Goal: Information Seeking & Learning: Learn about a topic

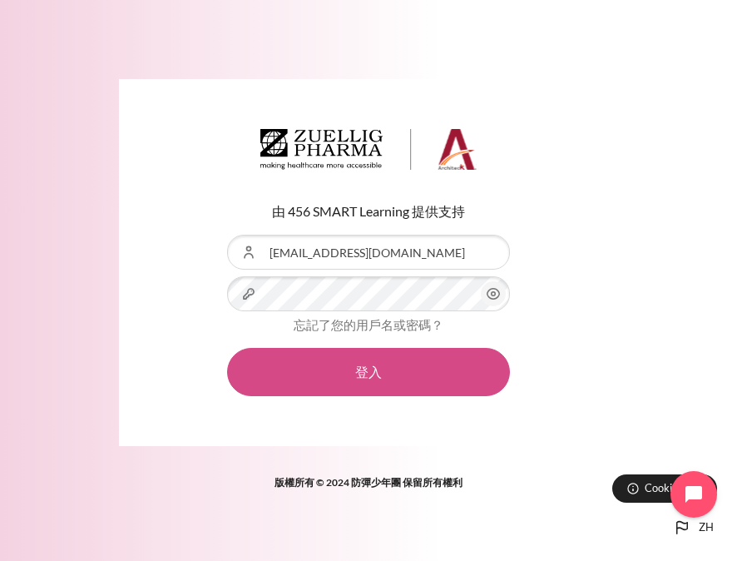
click at [338, 369] on button "登入" at bounding box center [368, 372] width 283 height 48
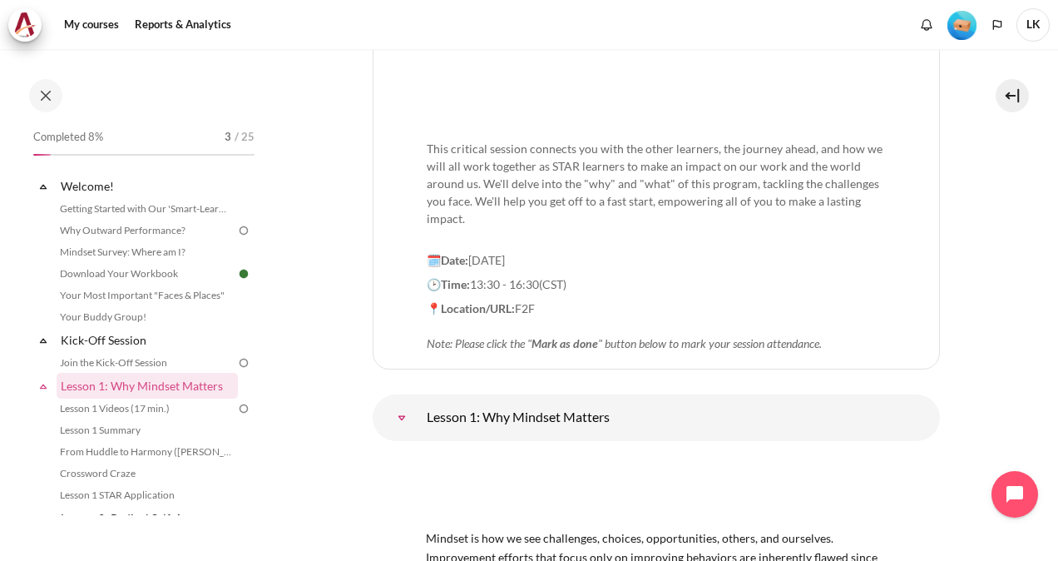
scroll to position [499, 0]
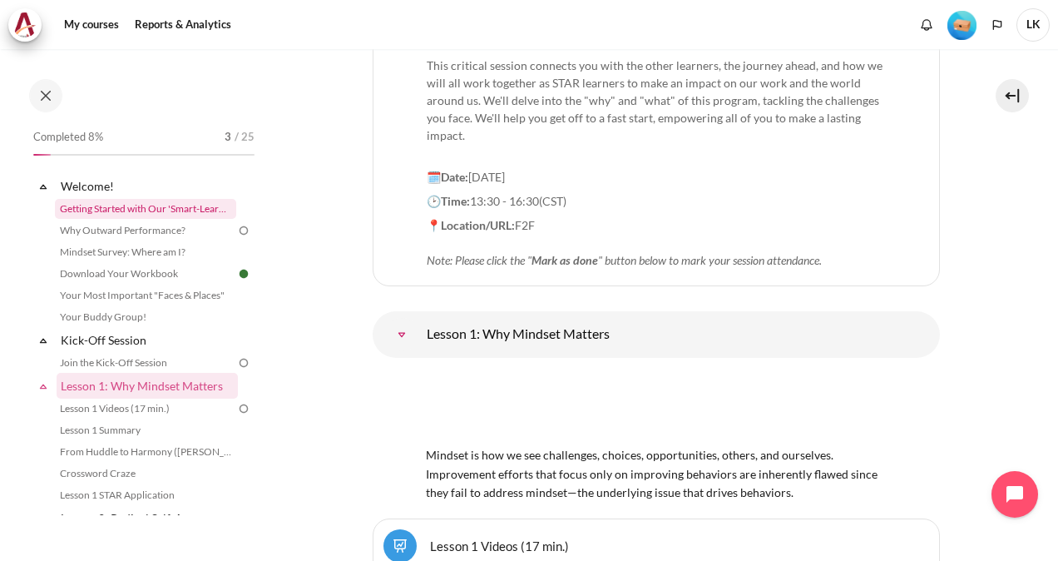
click at [85, 210] on link "Getting Started with Our 'Smart-Learning' Platform" at bounding box center [145, 209] width 181 height 20
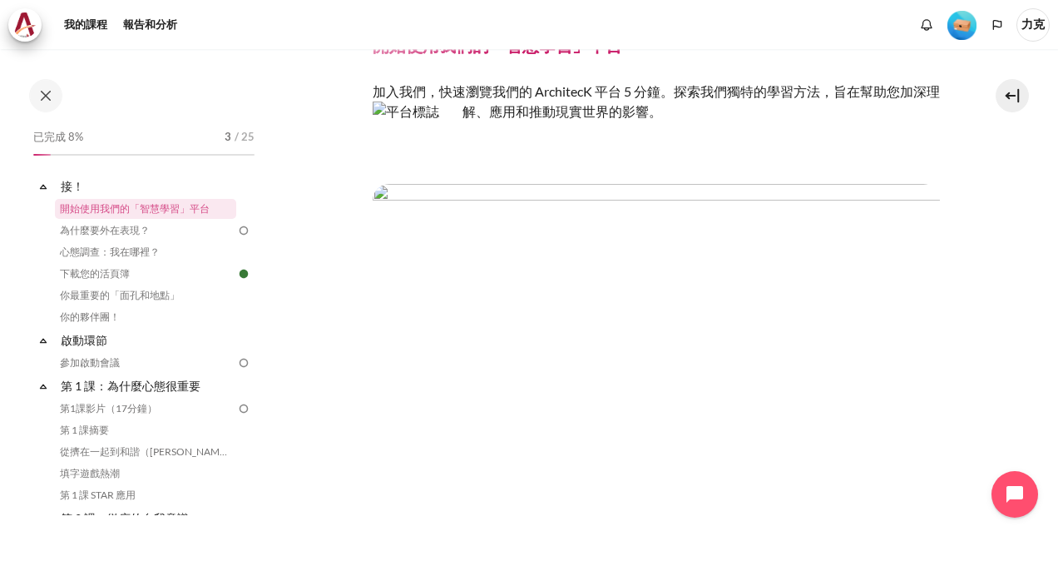
scroll to position [166, 0]
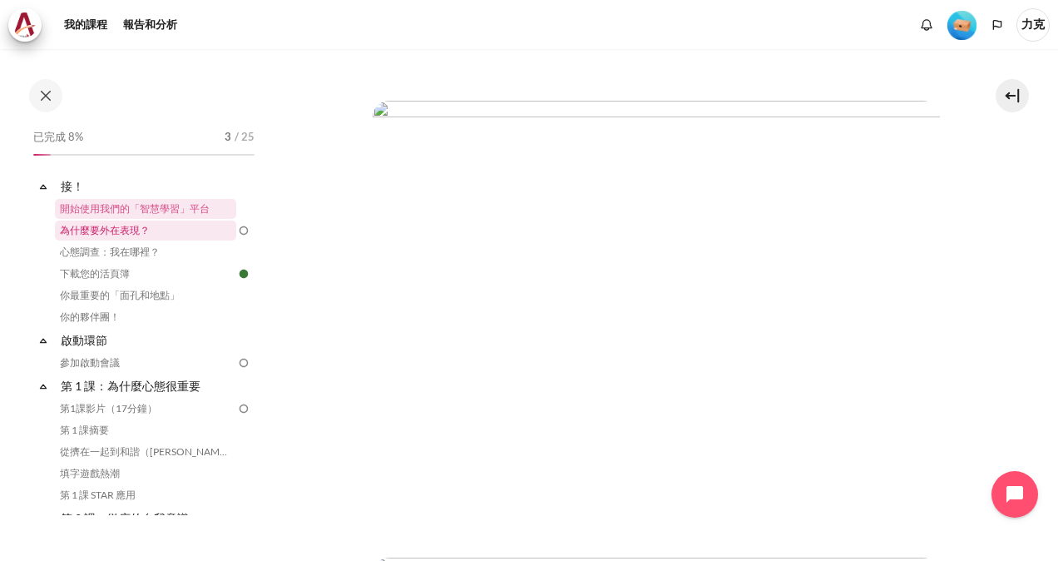
click at [105, 238] on link "為什麼要外在表現？" at bounding box center [145, 230] width 181 height 20
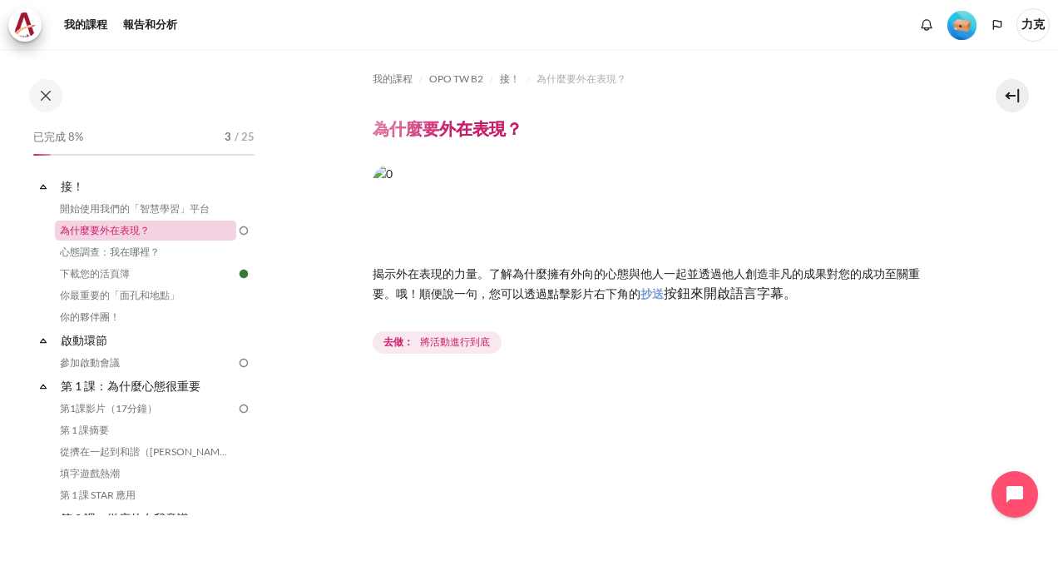
click at [122, 233] on link "為什麼要外在表現？" at bounding box center [145, 230] width 181 height 20
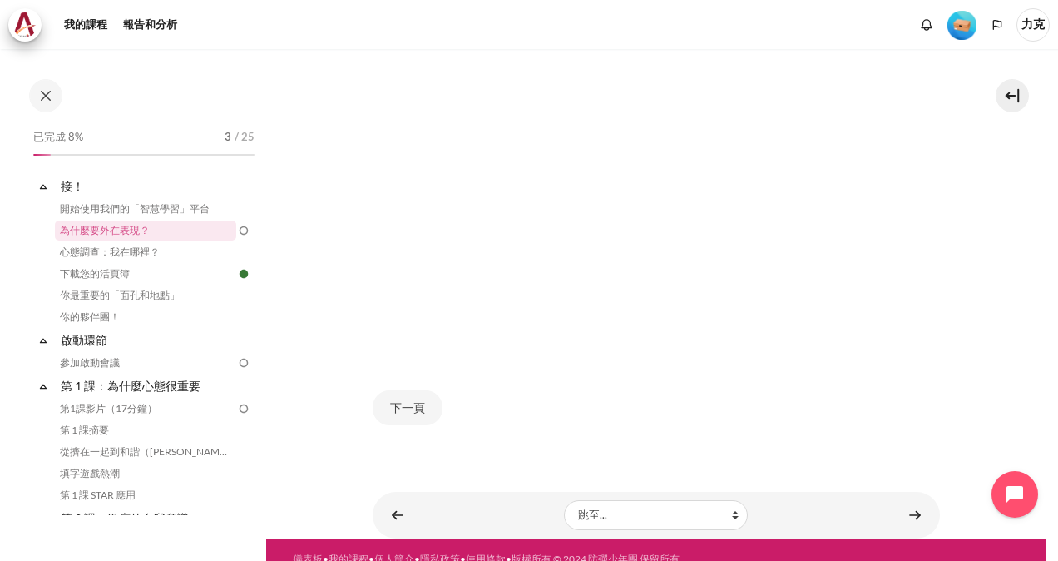
scroll to position [443, 0]
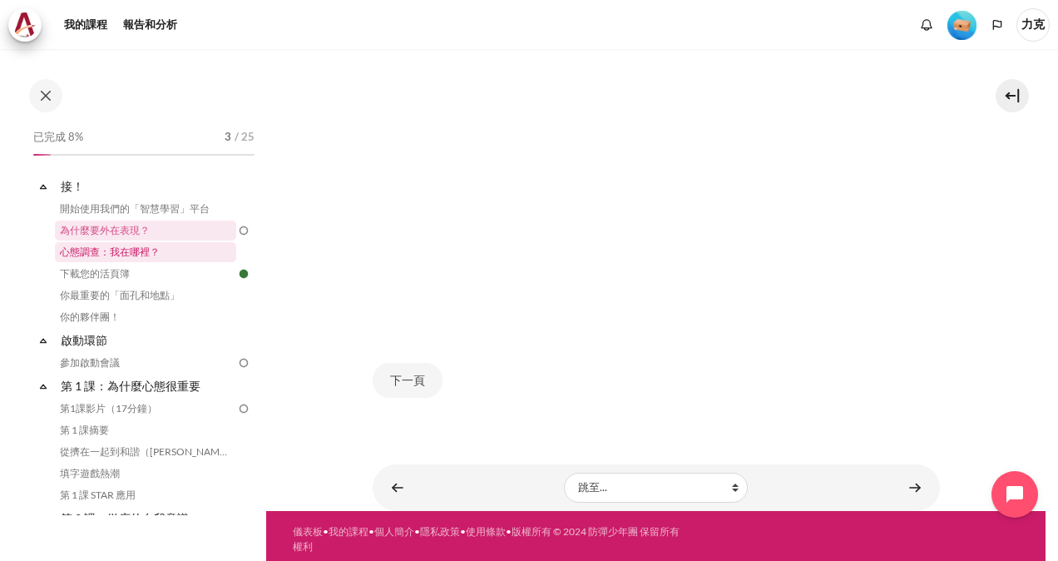
click at [111, 250] on link "心態調查：我在哪裡？" at bounding box center [145, 252] width 181 height 20
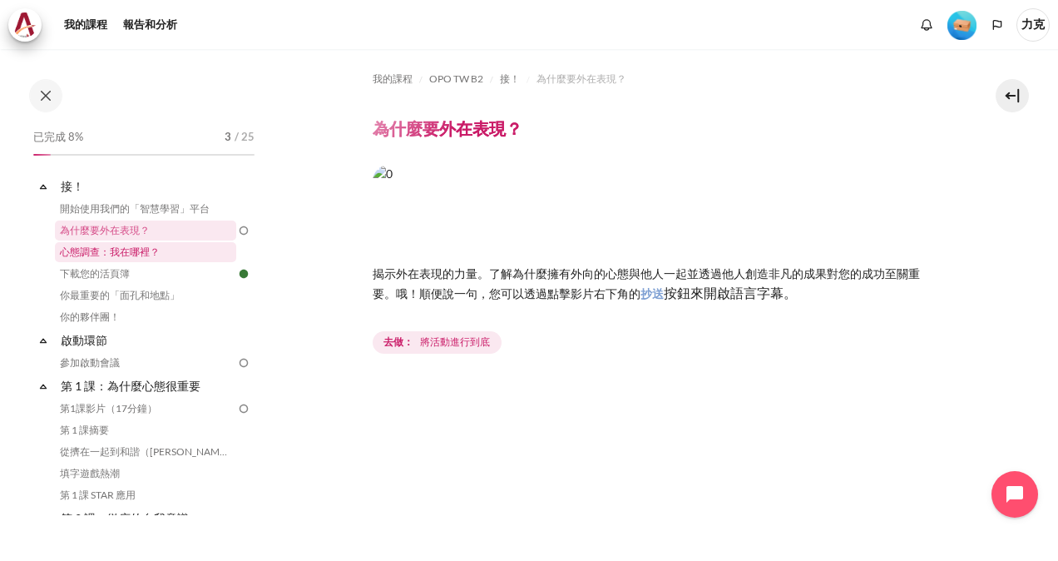
click at [133, 250] on link "心態調查：我在哪裡？" at bounding box center [145, 252] width 181 height 20
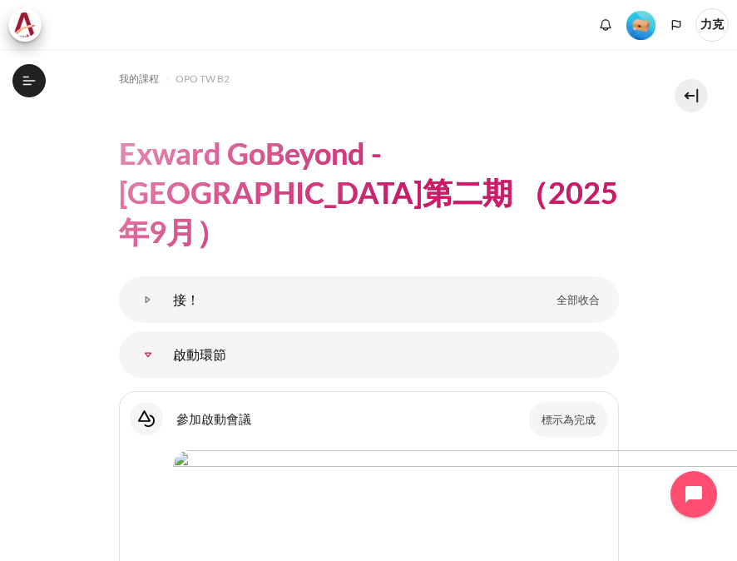
scroll to position [83, 0]
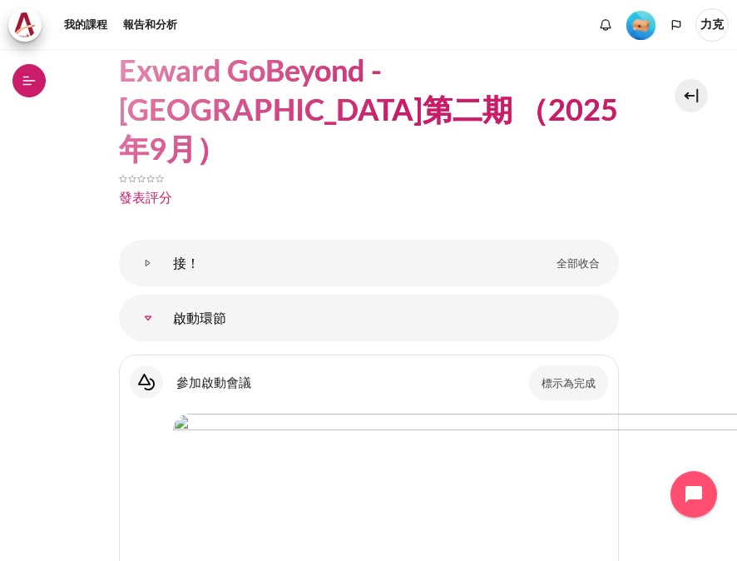
click at [18, 79] on button "公開課程索引" at bounding box center [28, 80] width 33 height 33
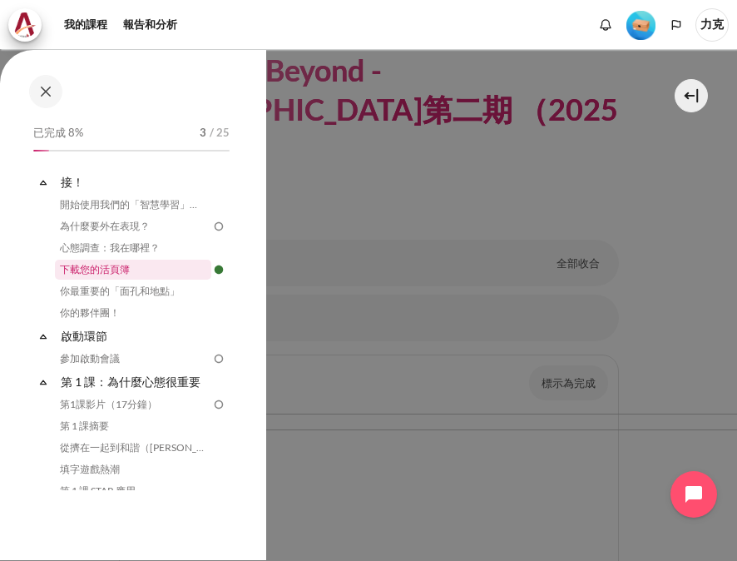
click at [106, 267] on link "下載您的活頁簿" at bounding box center [133, 270] width 156 height 20
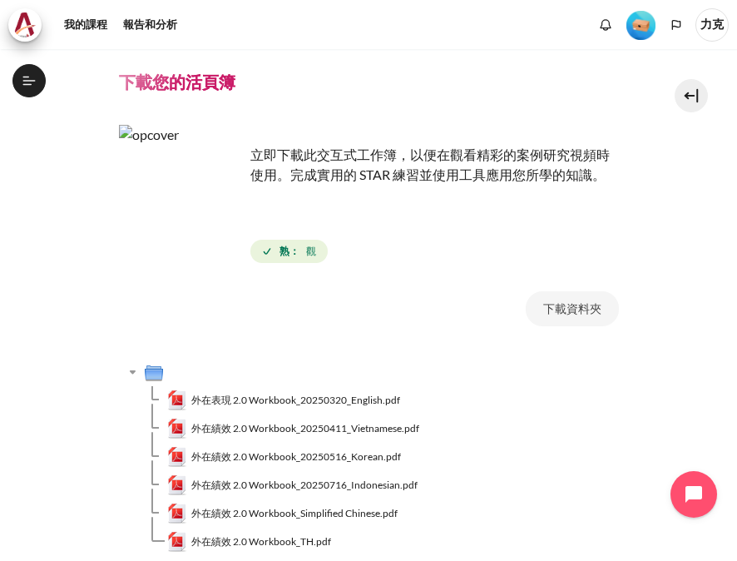
scroll to position [83, 0]
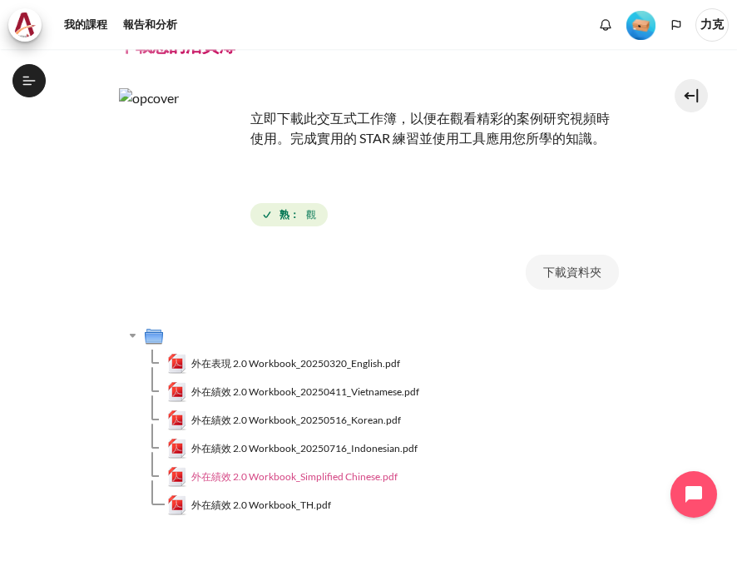
click at [358, 478] on span "外在績效 2.0 Workbook_Simplified Chinese.pdf" at bounding box center [294, 476] width 206 height 15
click at [295, 364] on span "外在表現 2.0 Workbook_20250320_English.pdf" at bounding box center [295, 363] width 209 height 15
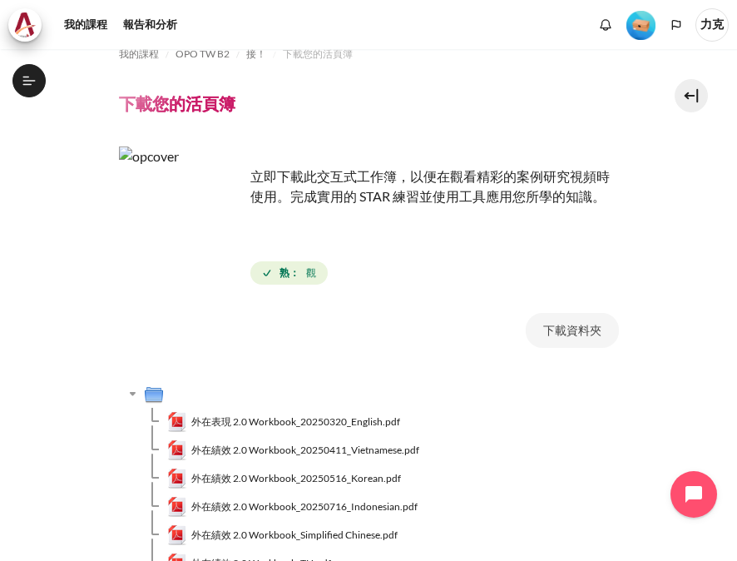
scroll to position [0, 0]
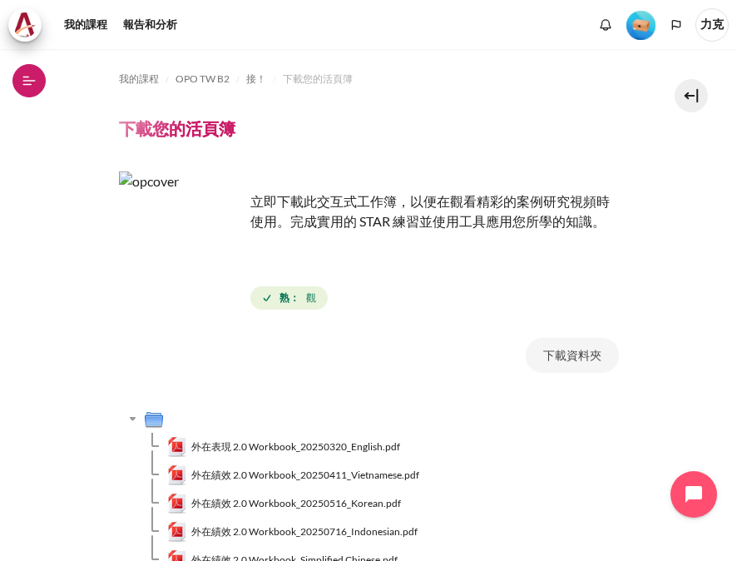
click at [28, 81] on icon at bounding box center [29, 80] width 12 height 1
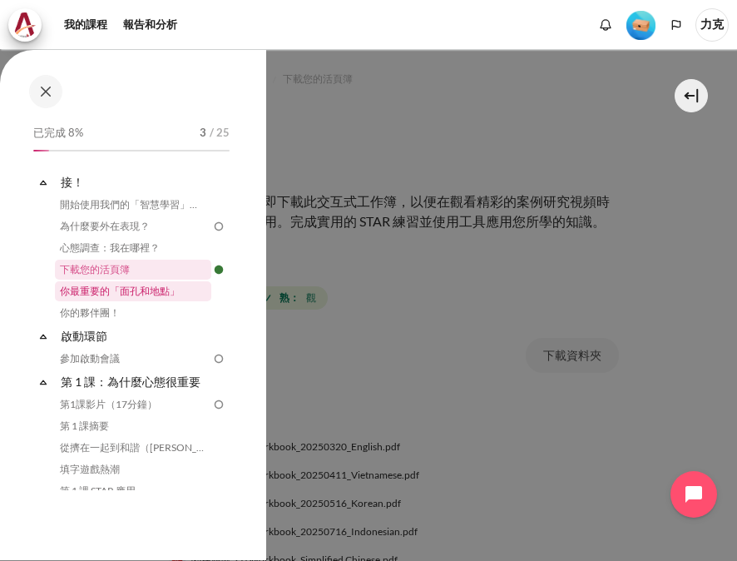
click at [150, 288] on link "你最重要的「面孔和地點」" at bounding box center [133, 291] width 156 height 20
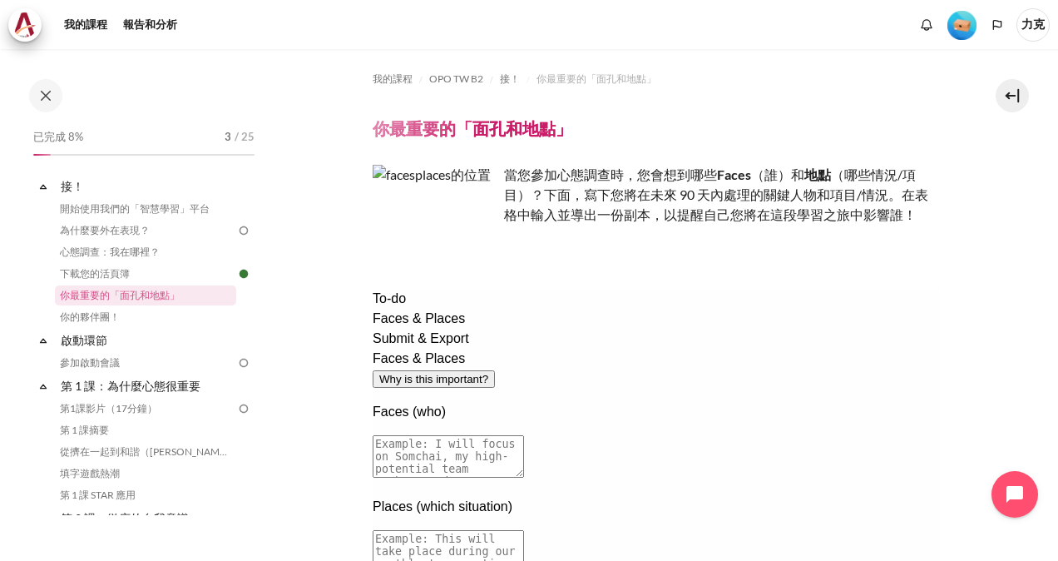
scroll to position [83, 0]
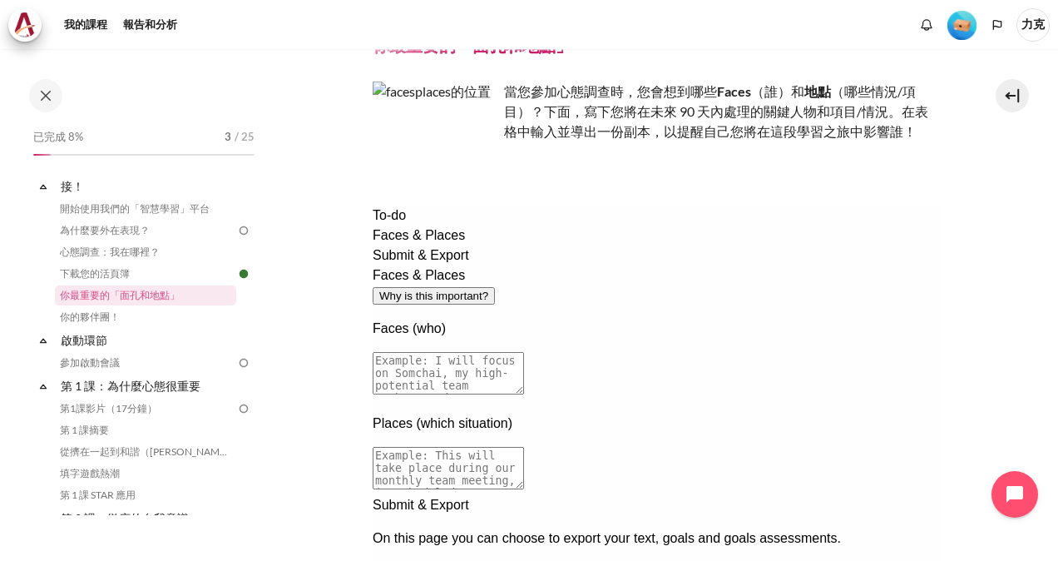
click at [443, 265] on div "To-do Faces & Places Submit & Export" at bounding box center [655, 236] width 567 height 60
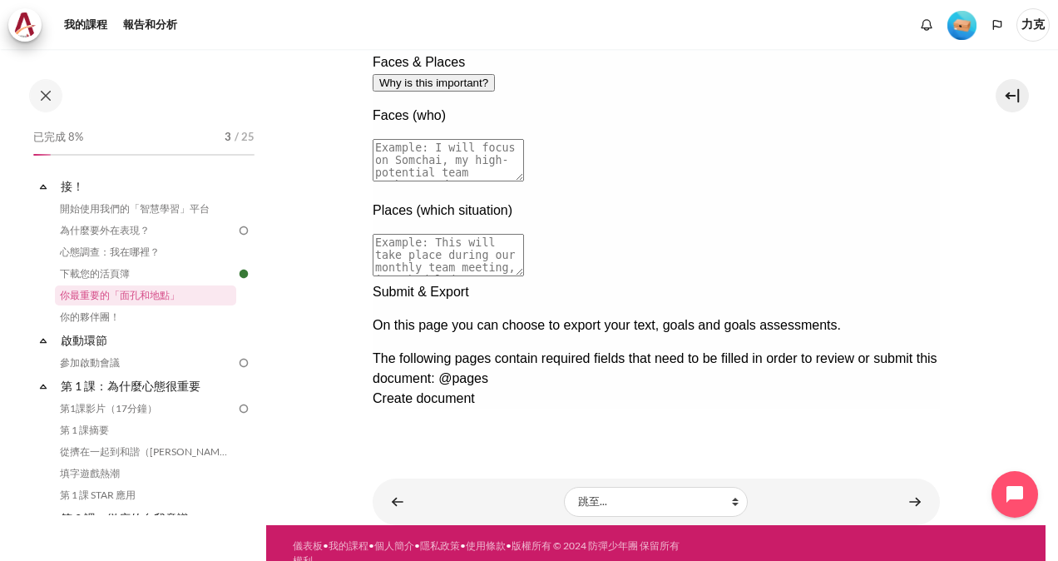
scroll to position [317, 0]
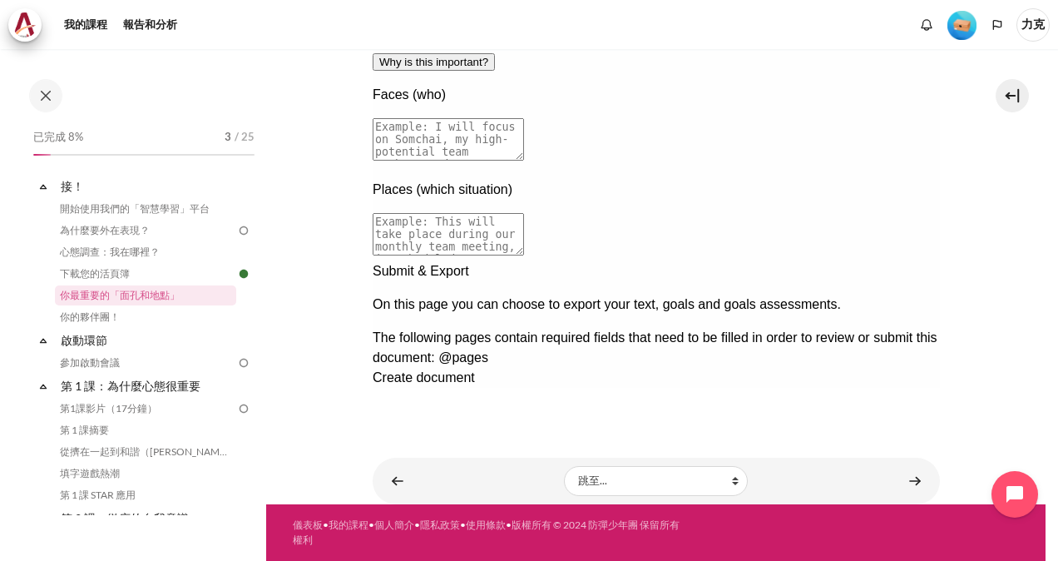
click at [924, 261] on div at bounding box center [655, 261] width 567 height 0
click at [907, 261] on div "Next documentation step" at bounding box center [655, 261] width 567 height 0
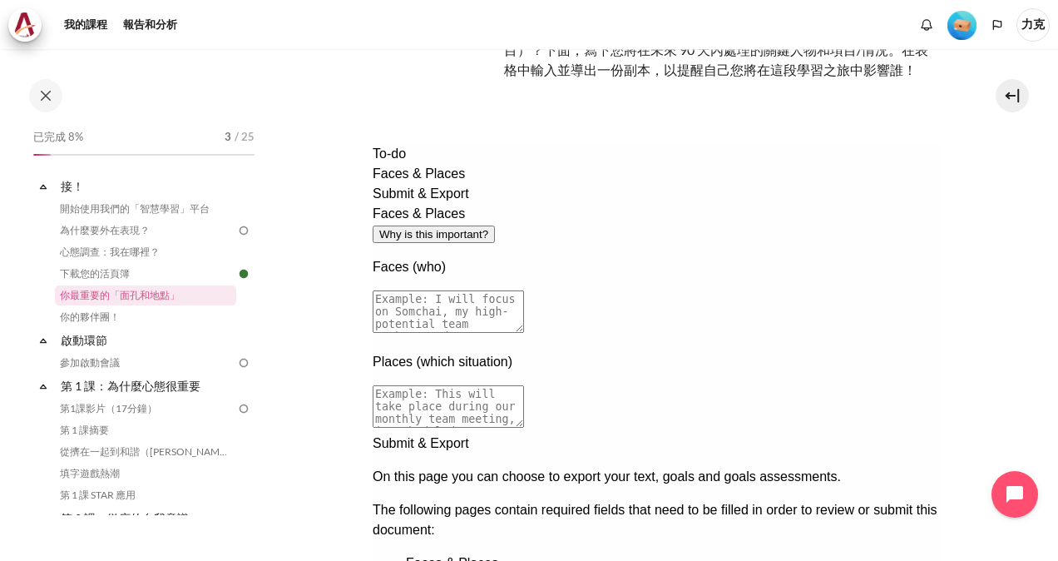
scroll to position [166, 0]
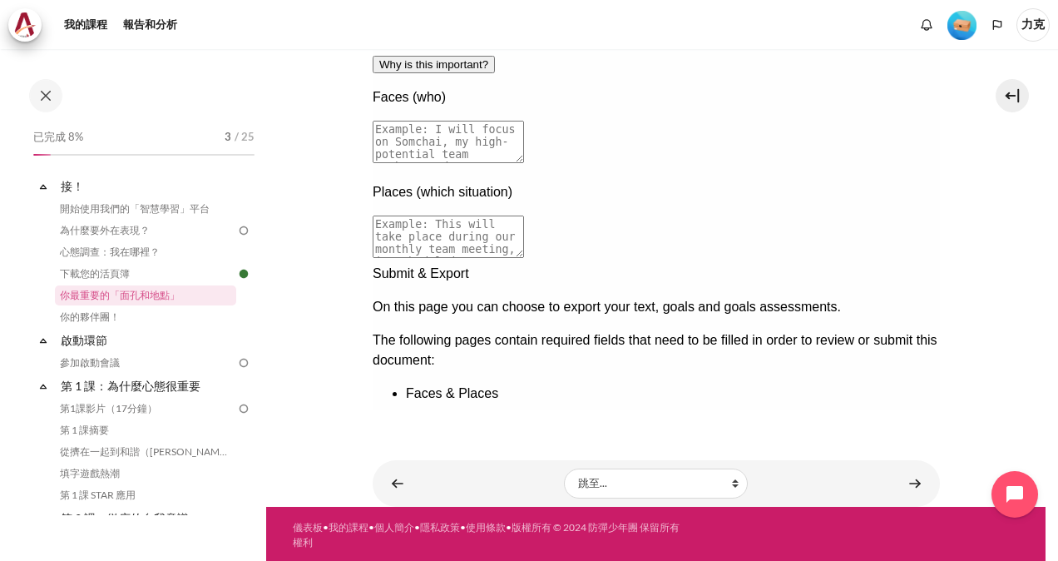
scroll to position [317, 0]
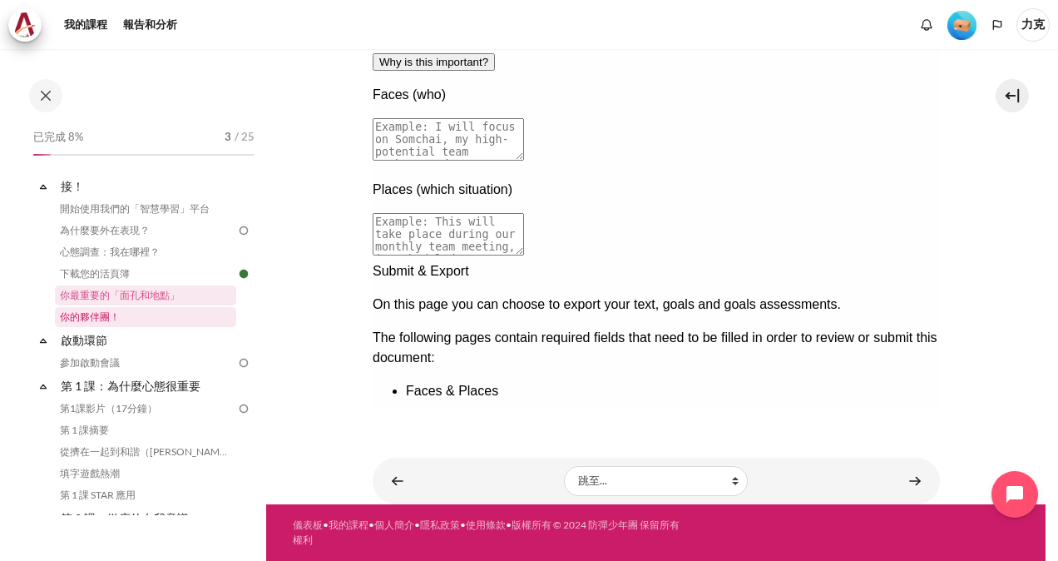
click at [90, 317] on link "你的夥伴團！" at bounding box center [145, 317] width 181 height 20
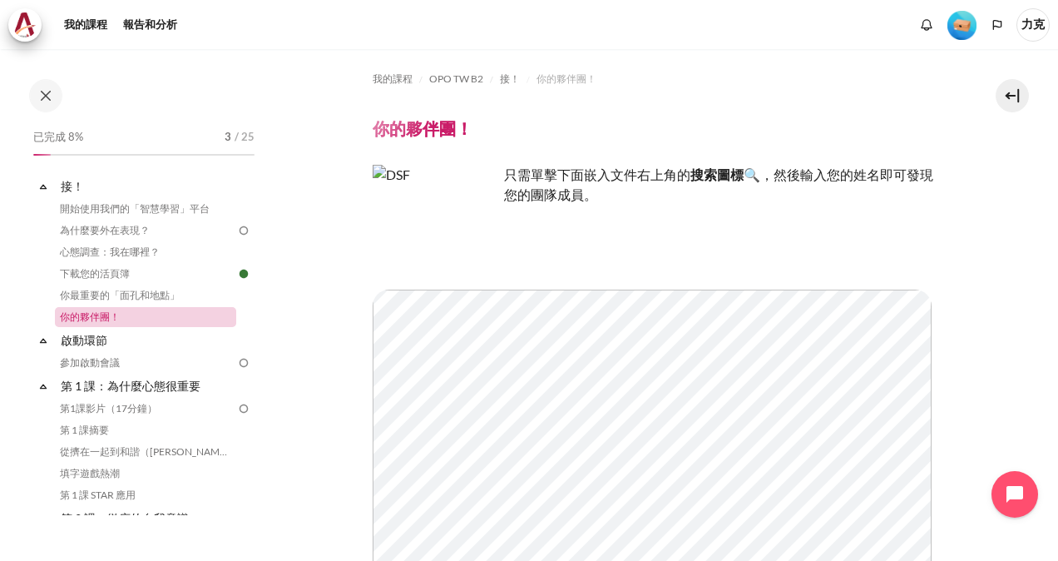
click at [95, 316] on link "你的夥伴團！" at bounding box center [145, 317] width 181 height 20
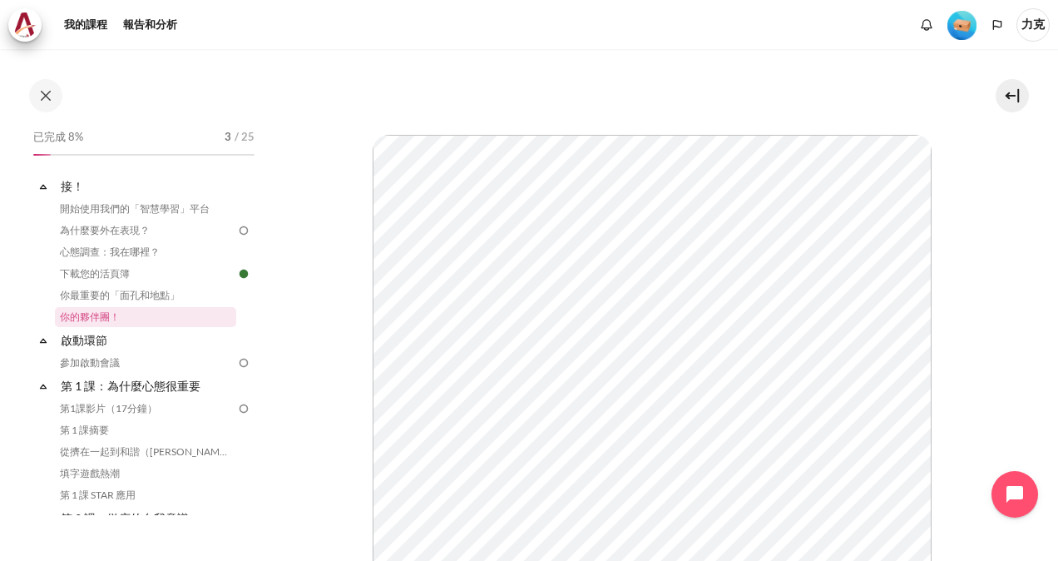
scroll to position [166, 0]
click at [76, 343] on link "啟動環節" at bounding box center [147, 340] width 178 height 22
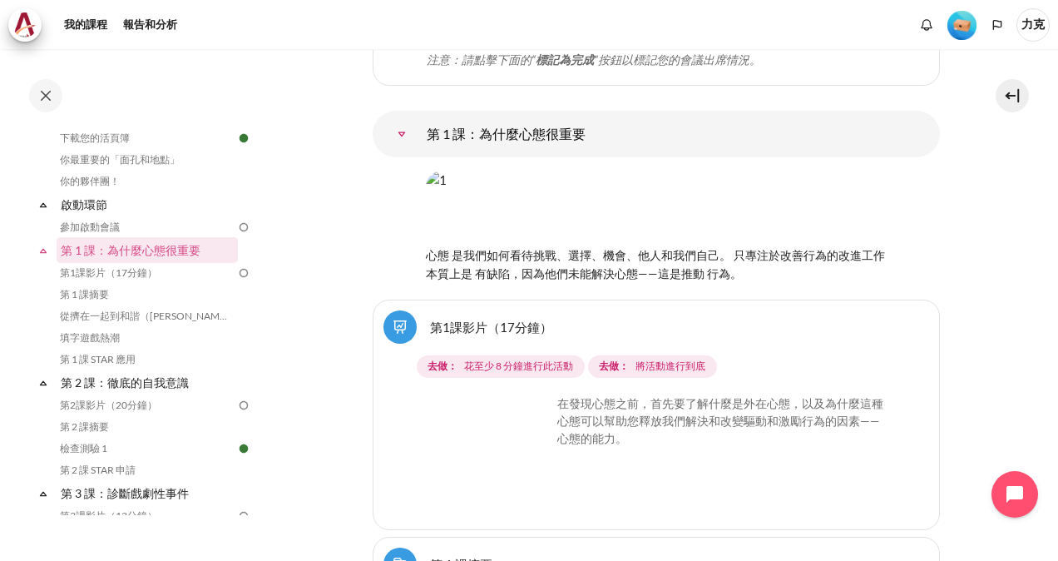
scroll to position [822, 0]
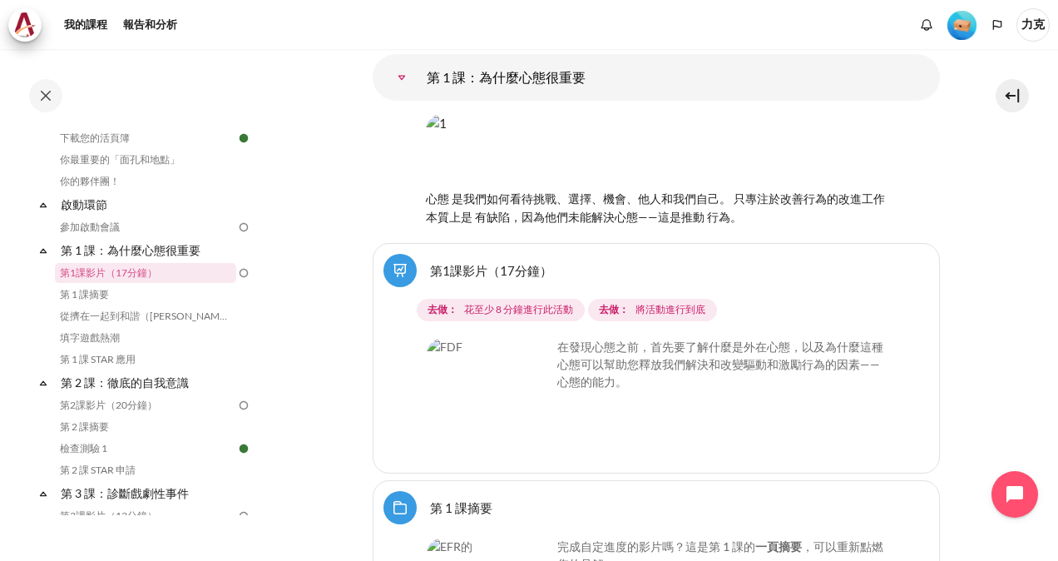
click at [529, 342] on img "Content" at bounding box center [489, 400] width 125 height 125
click at [521, 344] on img "Content" at bounding box center [489, 400] width 125 height 125
click at [481, 338] on img "Content" at bounding box center [489, 400] width 125 height 125
click at [430, 262] on link "第1課影片（17分鐘）" at bounding box center [491, 270] width 122 height 16
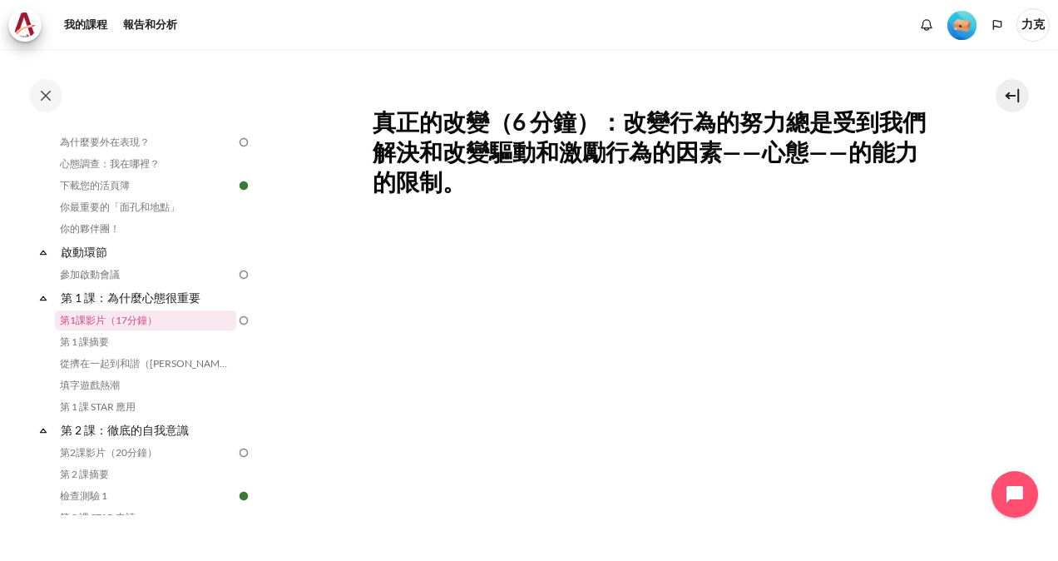
scroll to position [5, 0]
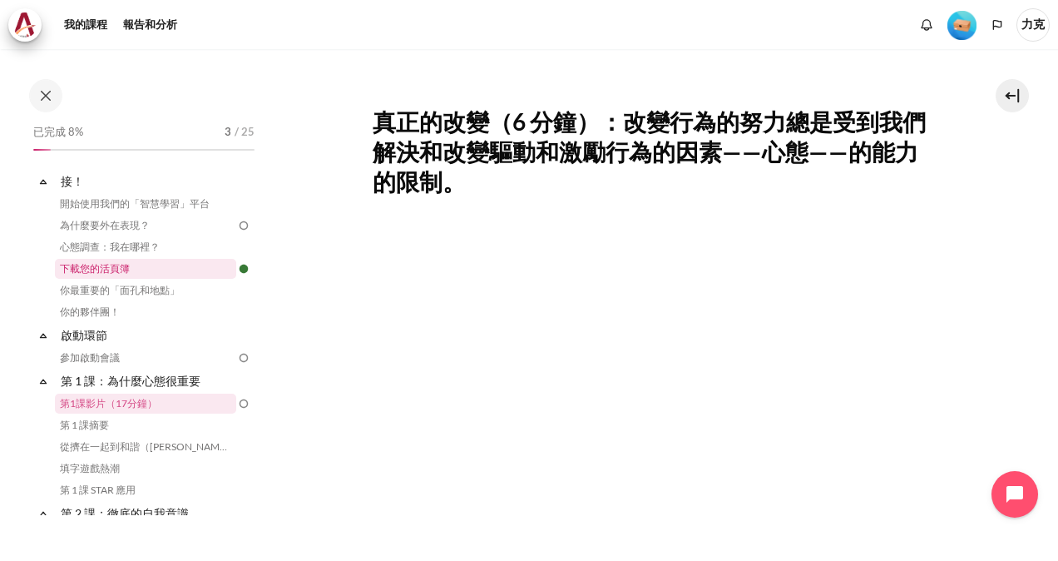
click at [106, 269] on link "下載您的活頁簿" at bounding box center [145, 269] width 181 height 20
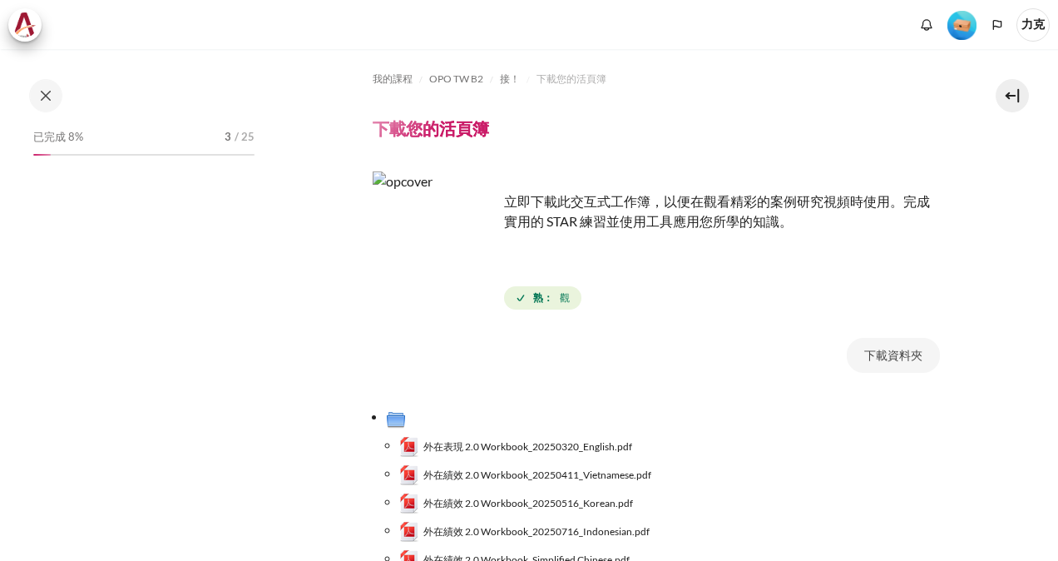
scroll to position [83, 0]
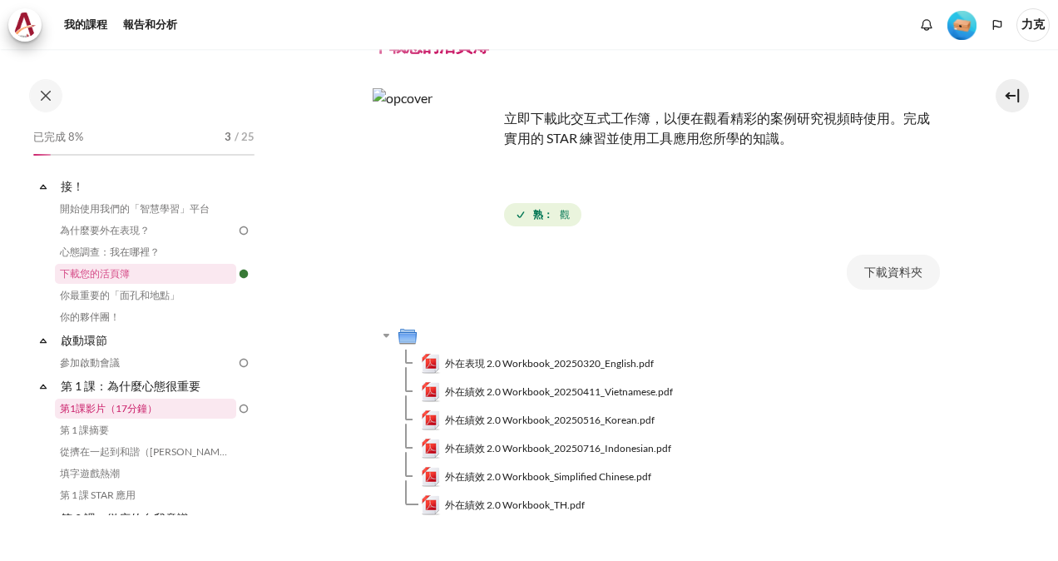
click at [92, 409] on link "第1課影片（17分鐘）" at bounding box center [145, 409] width 181 height 20
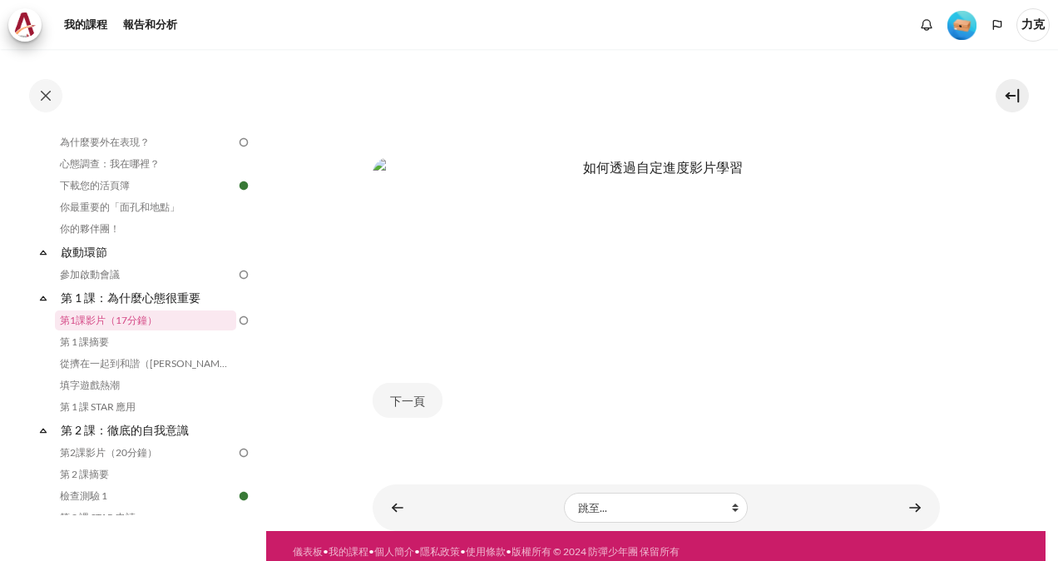
scroll to position [690, 0]
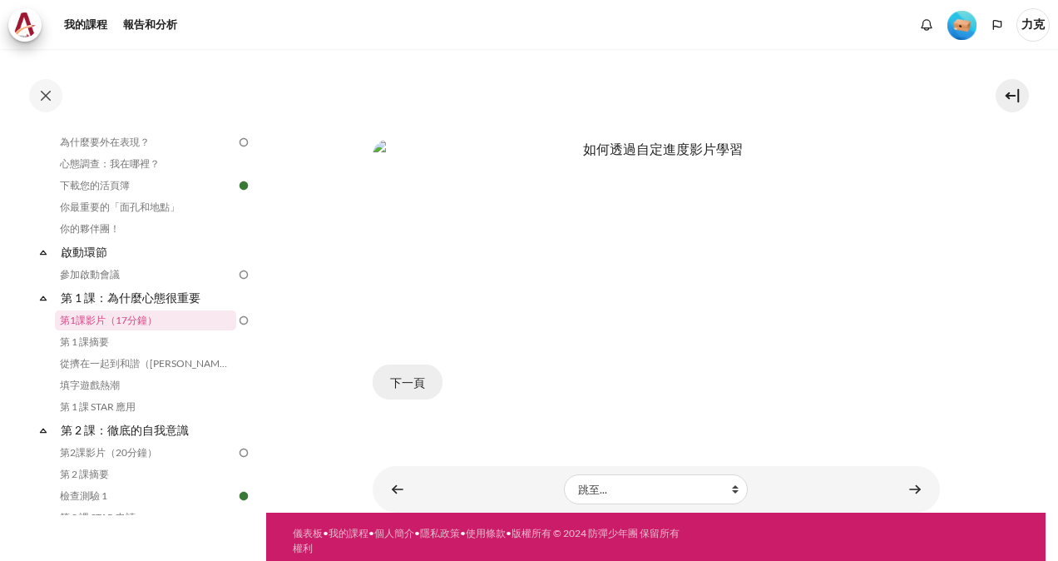
click at [397, 375] on button "下一頁" at bounding box center [408, 381] width 70 height 35
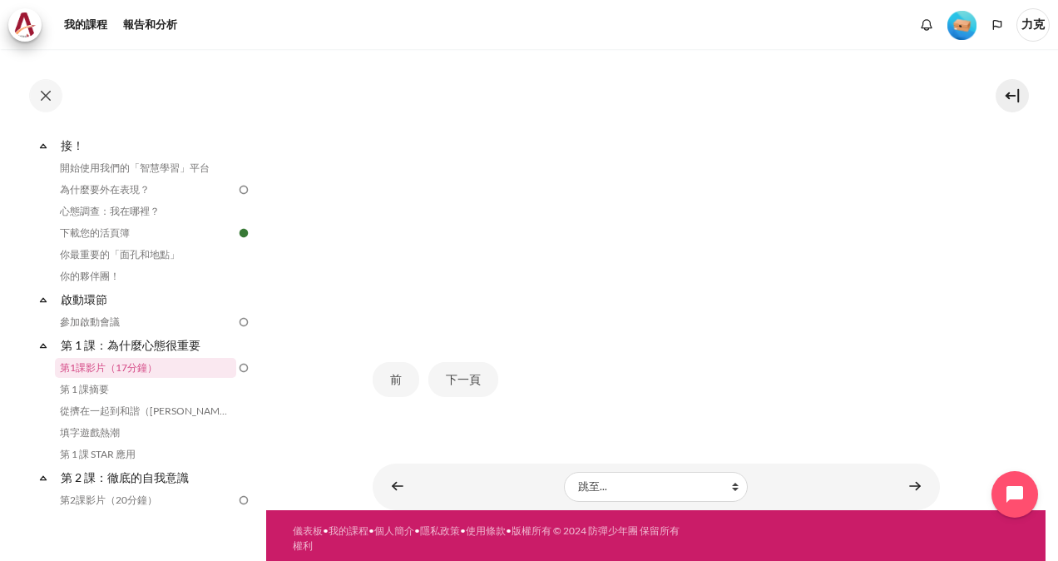
scroll to position [5, 0]
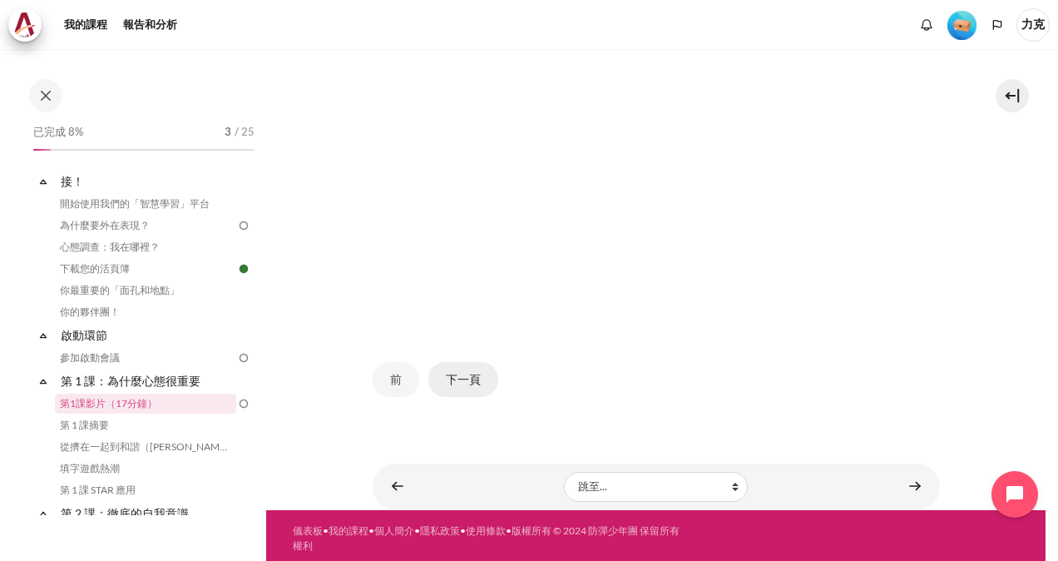
click at [469, 373] on button "下一頁" at bounding box center [463, 379] width 70 height 35
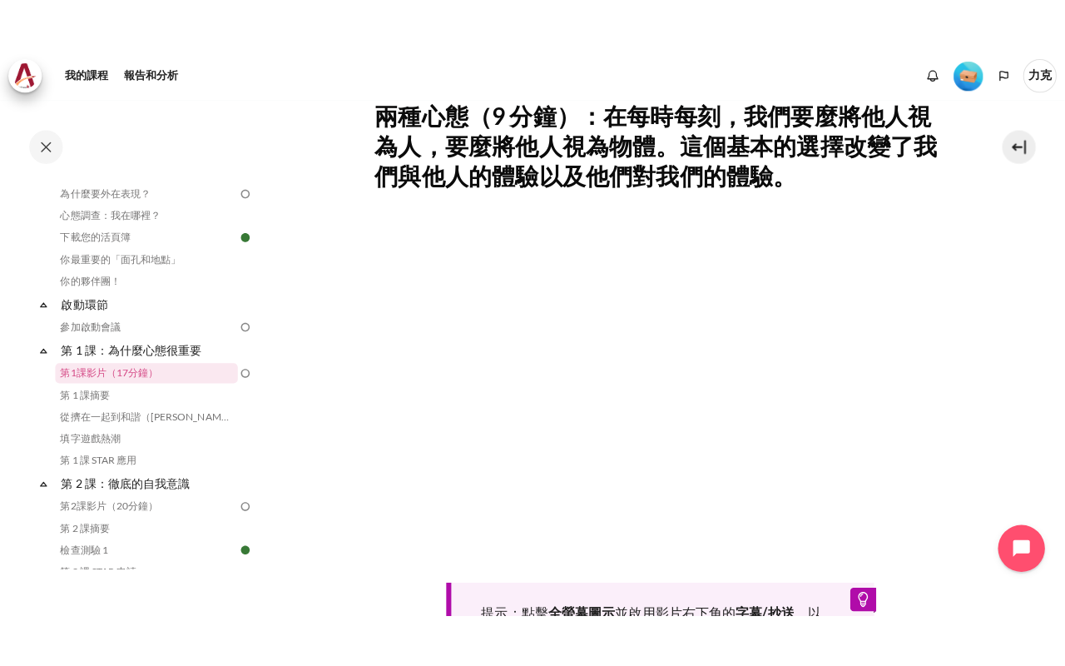
scroll to position [333, 0]
